Goal: Information Seeking & Learning: Learn about a topic

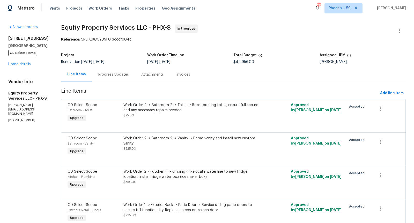
scroll to position [6, 0]
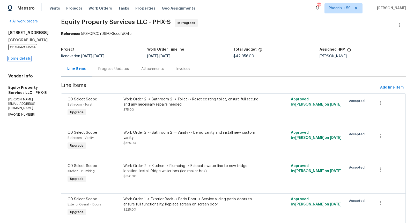
click at [19, 60] on link "Home details" at bounding box center [19, 59] width 22 height 4
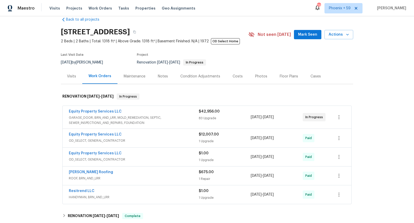
scroll to position [32, 0]
